Goal: Task Accomplishment & Management: Use online tool/utility

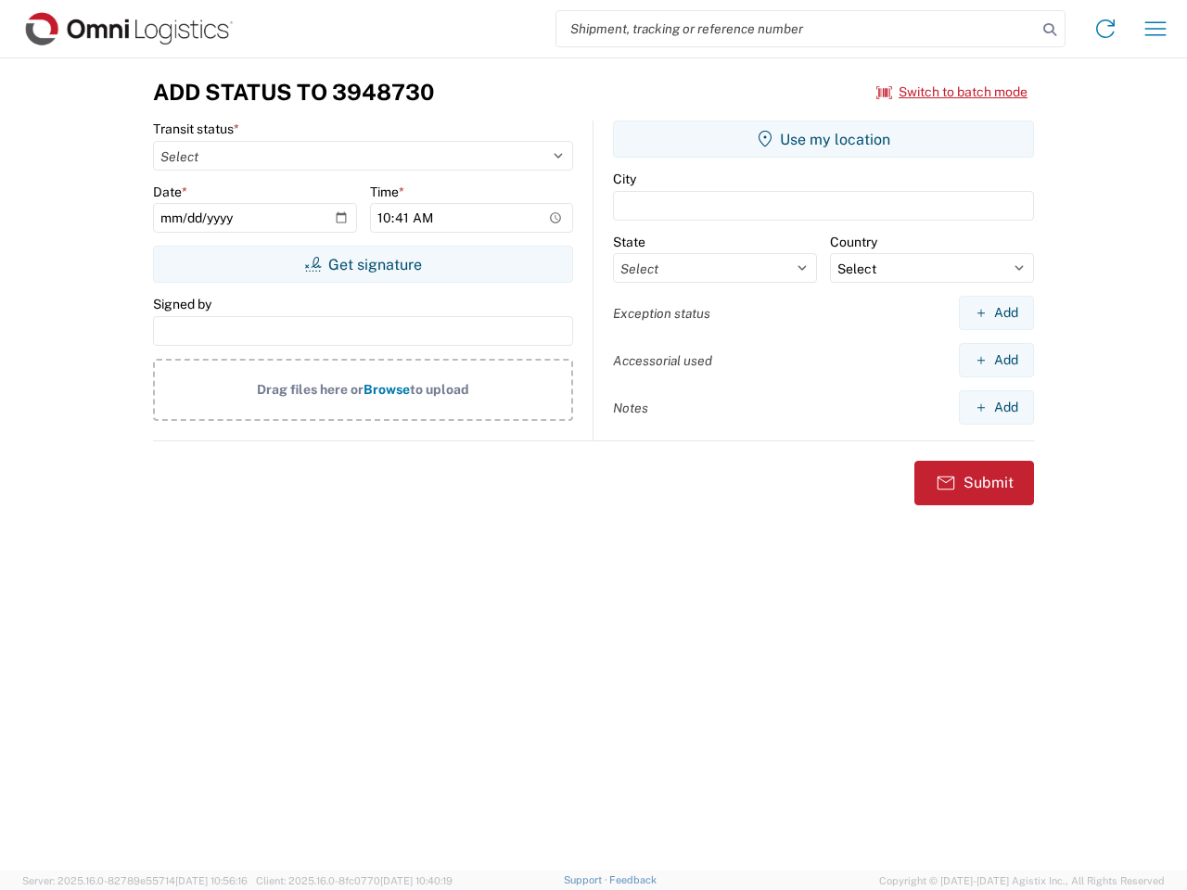
click at [797, 29] on input "search" at bounding box center [796, 28] width 480 height 35
click at [1050, 30] on icon at bounding box center [1050, 30] width 26 height 26
click at [1106, 29] on icon at bounding box center [1106, 29] width 30 height 30
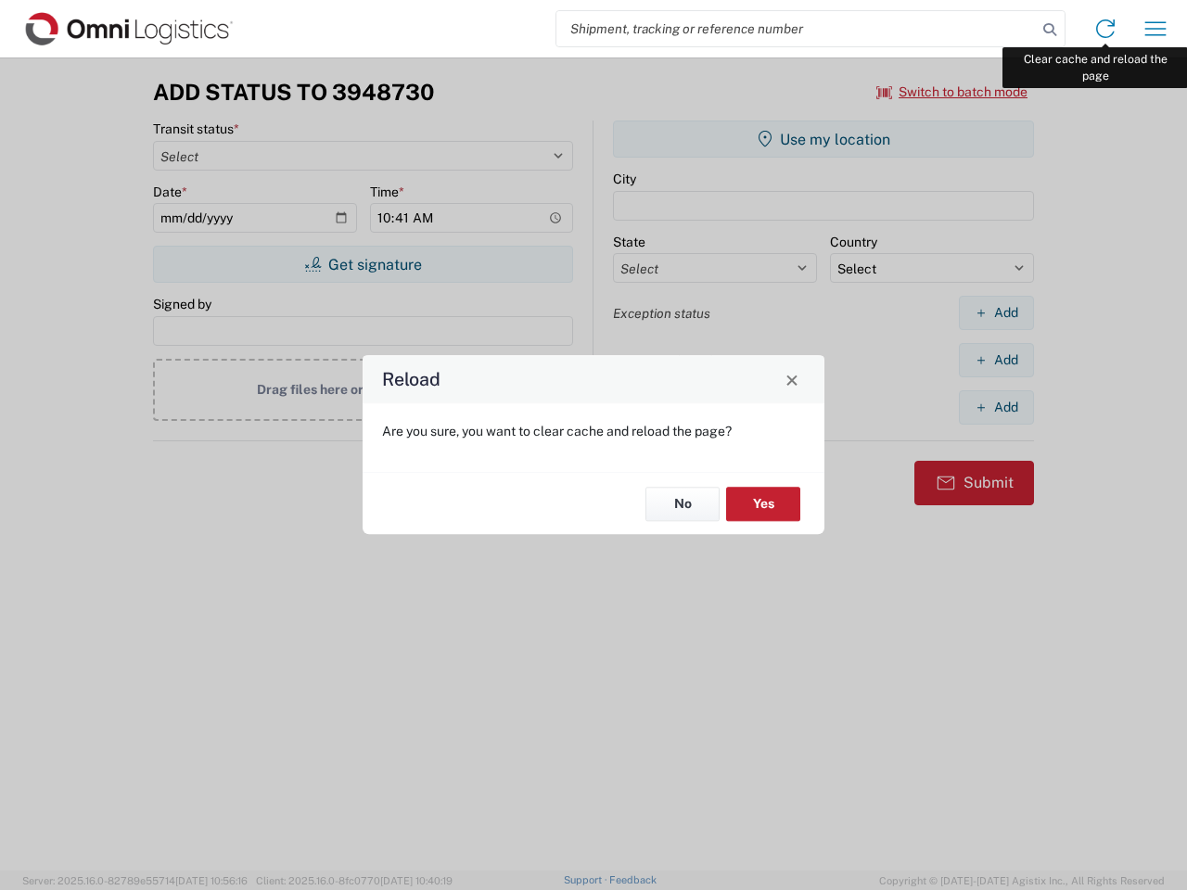
click at [1156, 29] on div "Reload Are you sure, you want to clear cache and reload the page? No Yes" at bounding box center [593, 445] width 1187 height 890
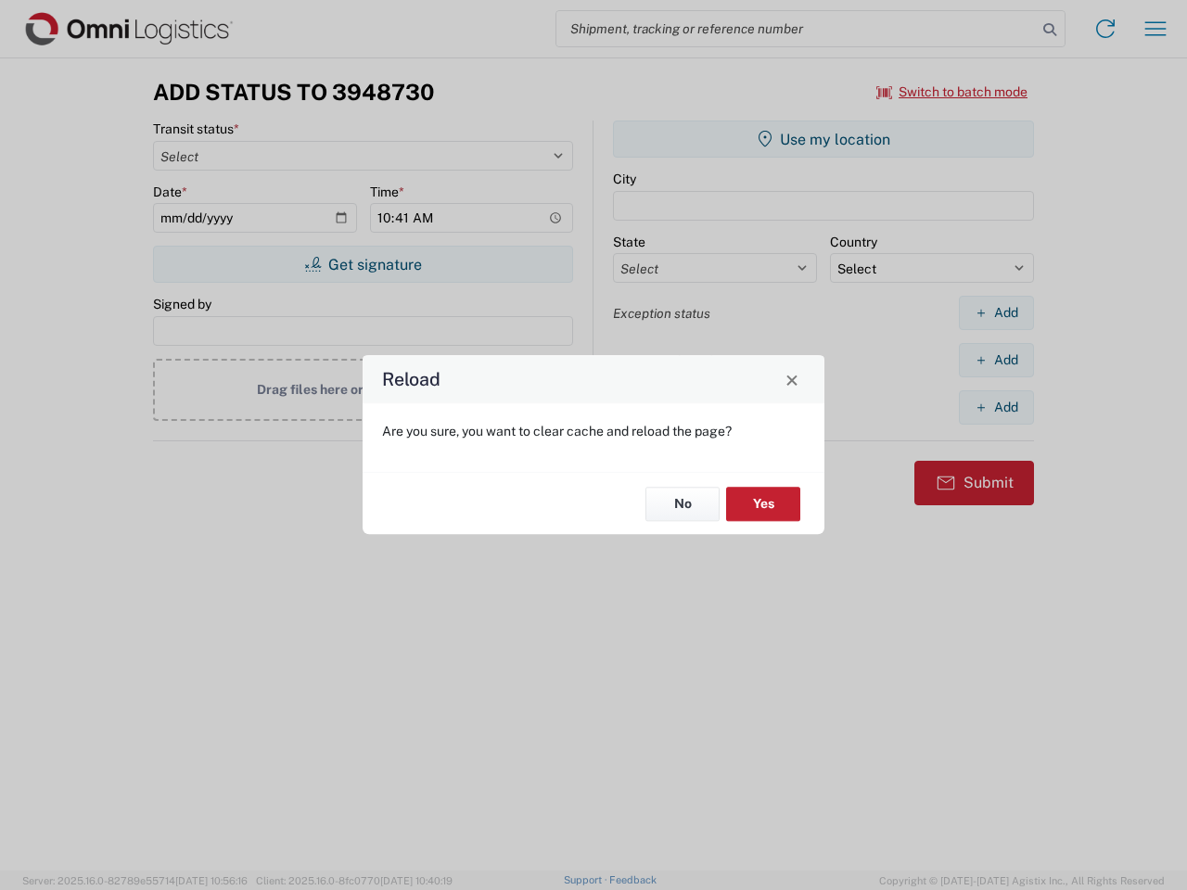
click at [953, 92] on div "Reload Are you sure, you want to clear cache and reload the page? No Yes" at bounding box center [593, 445] width 1187 height 890
click at [363, 264] on div "Reload Are you sure, you want to clear cache and reload the page? No Yes" at bounding box center [593, 445] width 1187 height 890
click at [824, 139] on div "Reload Are you sure, you want to clear cache and reload the page? No Yes" at bounding box center [593, 445] width 1187 height 890
click at [996, 313] on div "Reload Are you sure, you want to clear cache and reload the page? No Yes" at bounding box center [593, 445] width 1187 height 890
click at [996, 360] on div "Reload Are you sure, you want to clear cache and reload the page? No Yes" at bounding box center [593, 445] width 1187 height 890
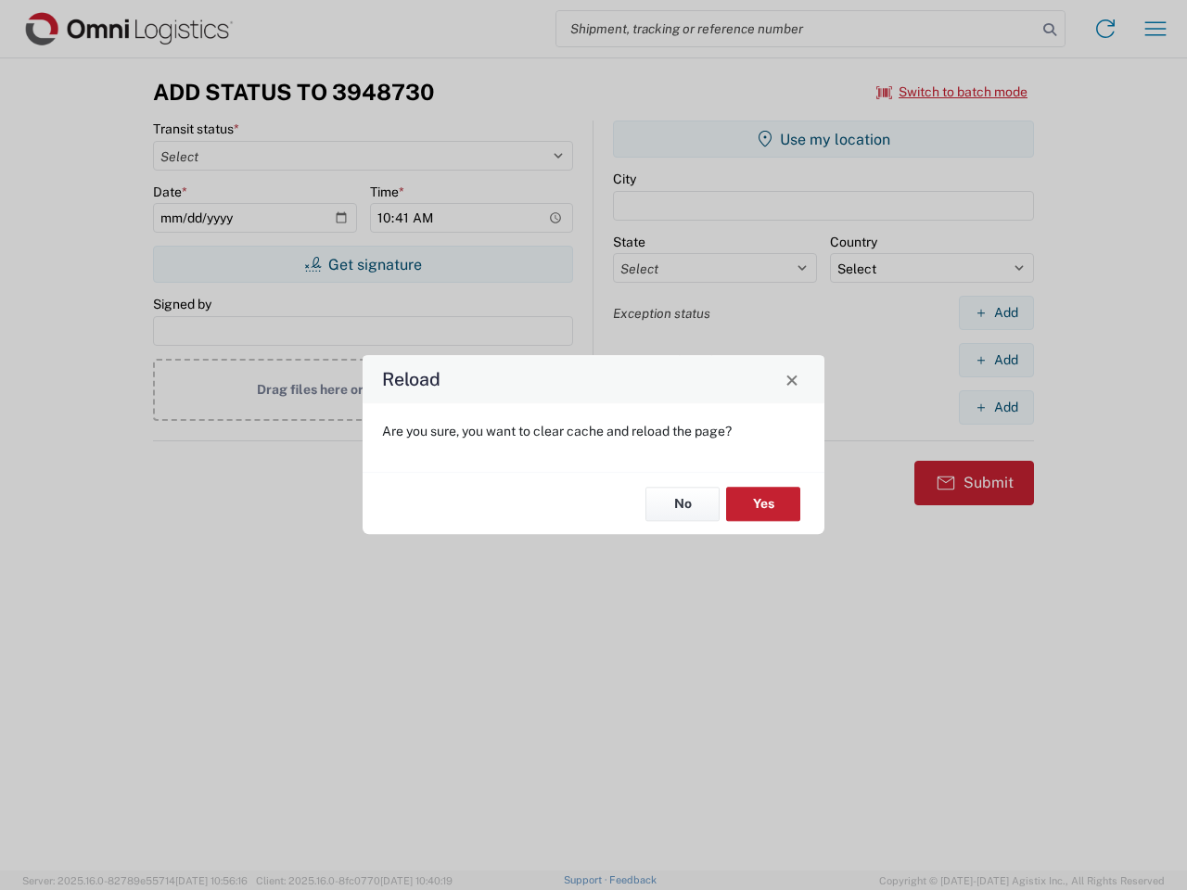
click at [996, 407] on div "Reload Are you sure, you want to clear cache and reload the page? No Yes" at bounding box center [593, 445] width 1187 height 890
